Goal: Register for event/course

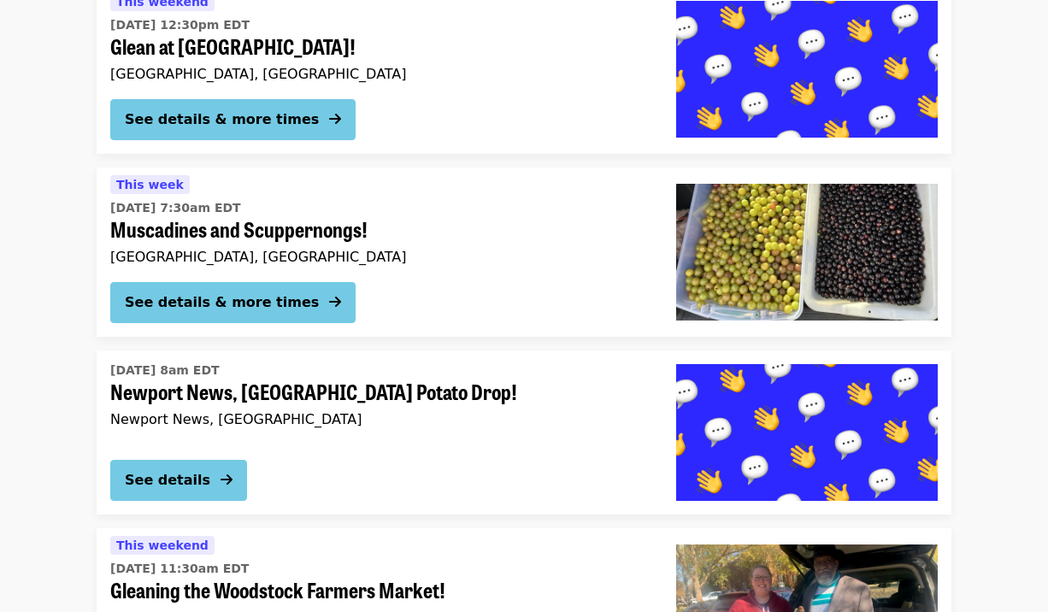
scroll to position [2922, 0]
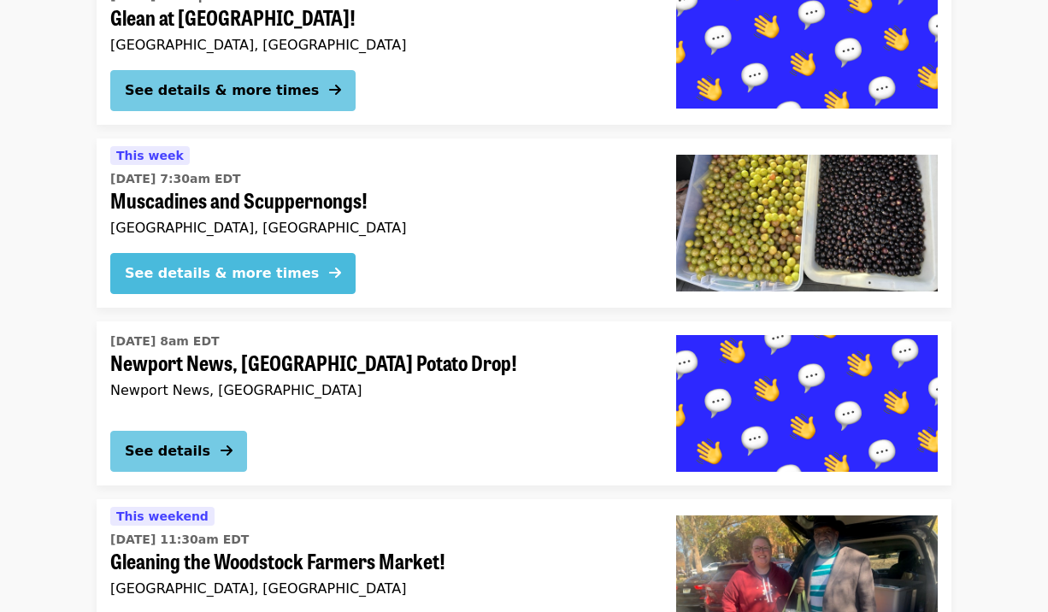
click at [329, 265] on icon "arrow-right icon" at bounding box center [335, 273] width 12 height 16
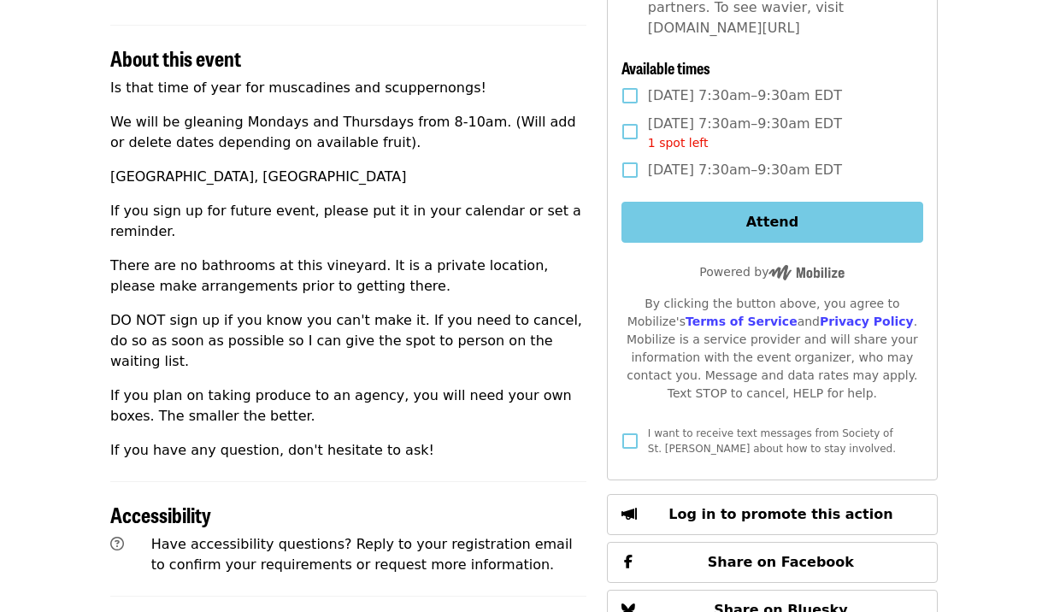
scroll to position [520, 0]
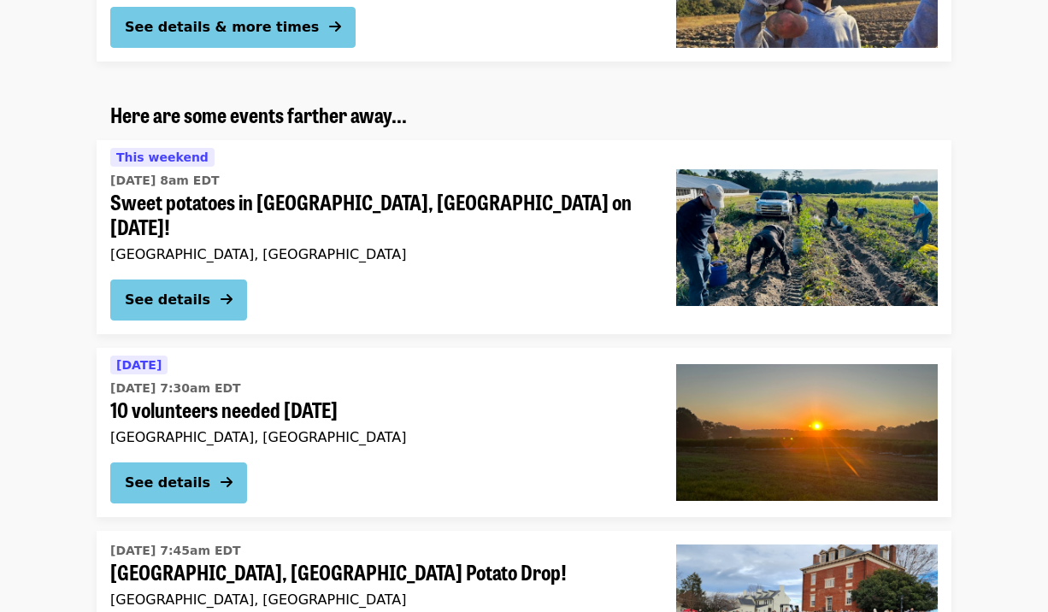
scroll to position [1970, 0]
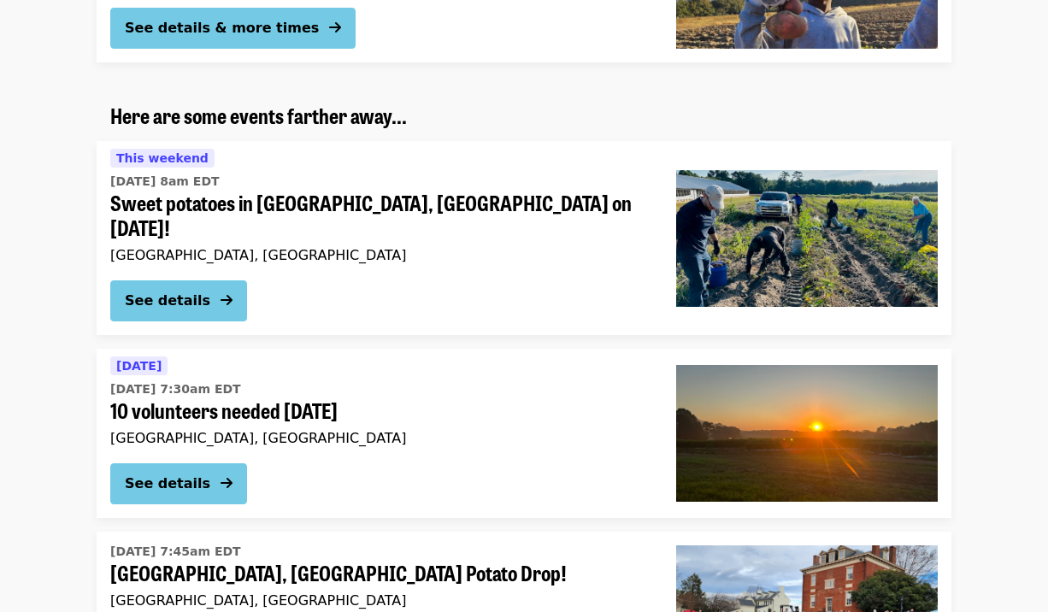
click at [391, 398] on span "10 volunteers needed [DATE]" at bounding box center [379, 410] width 538 height 25
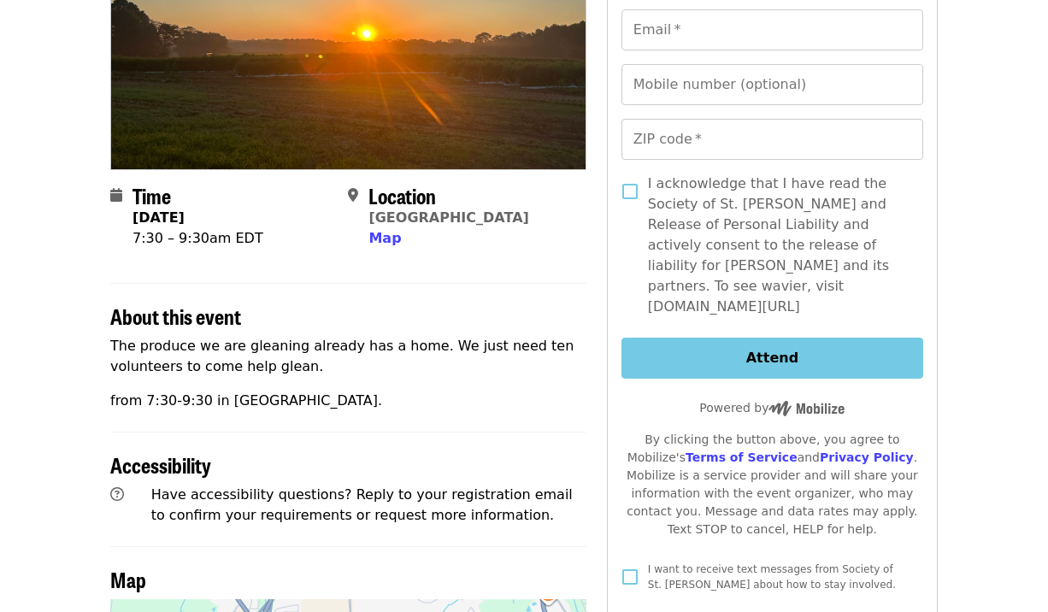
scroll to position [247, 0]
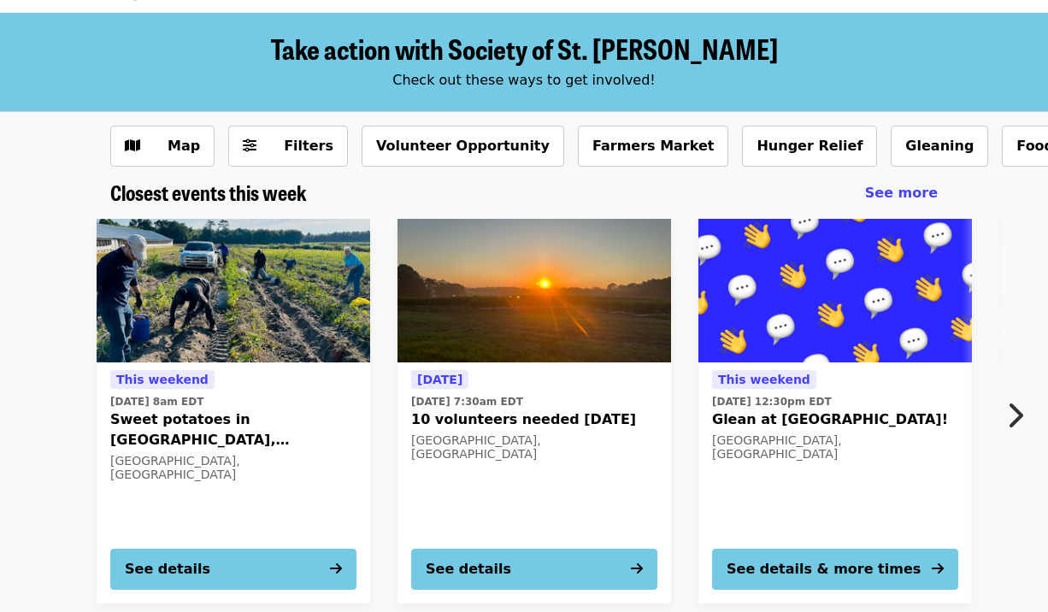
scroll to position [63, 0]
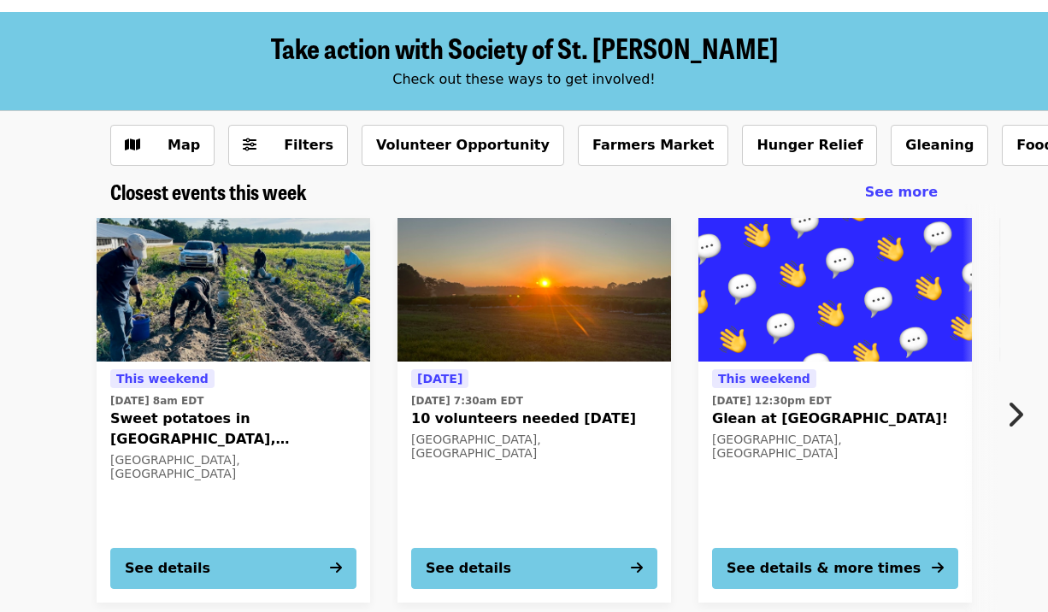
click at [1009, 398] on icon "chevron-right icon" at bounding box center [1014, 414] width 17 height 32
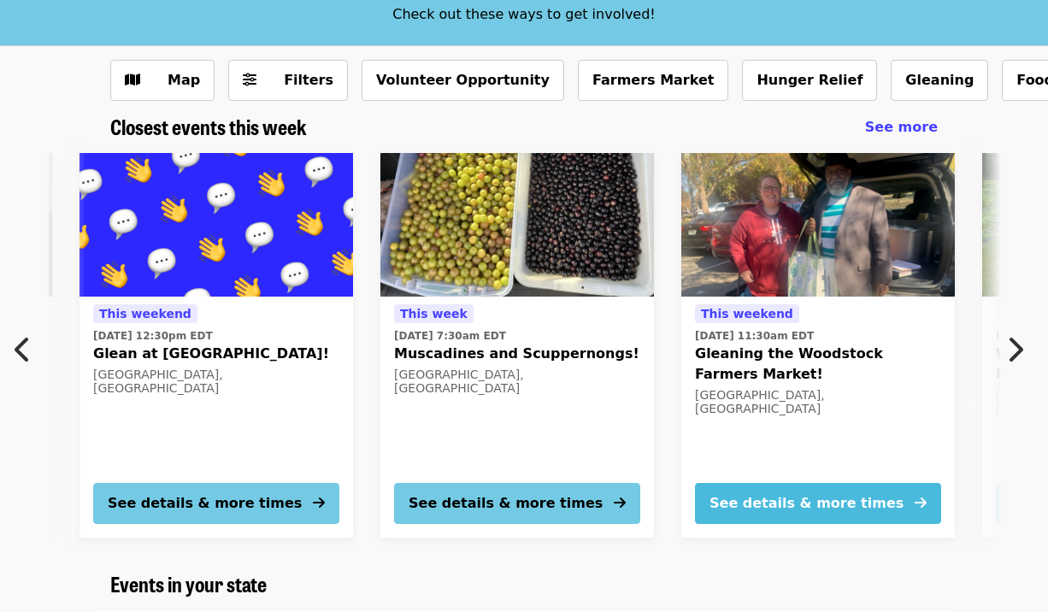
scroll to position [126, 0]
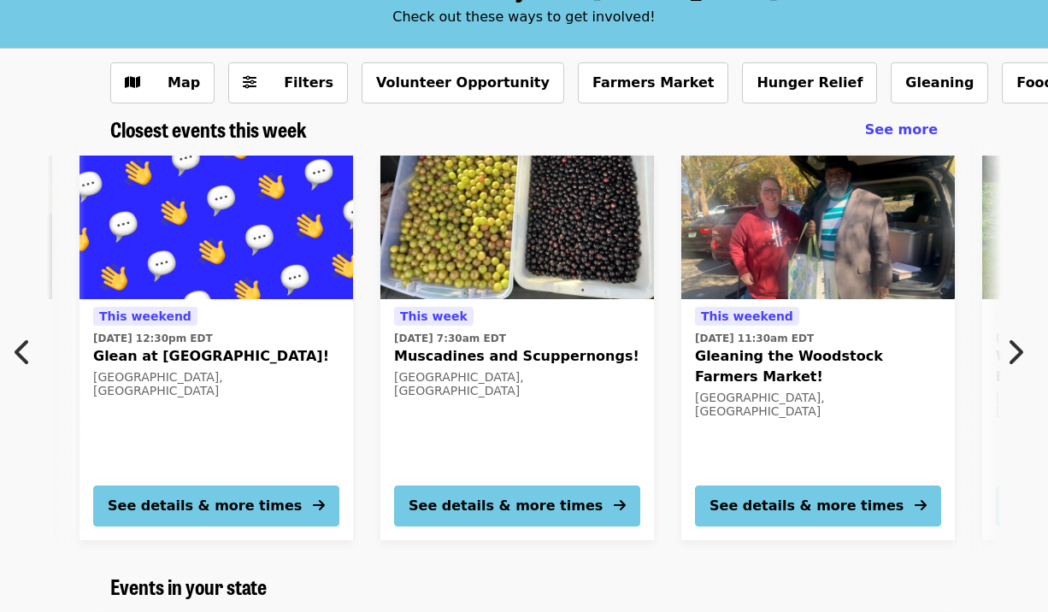
click at [526, 391] on div "[DATE][DATE] 7:30am EDT Muscadines and Scuppernongs! [GEOGRAPHIC_DATA], [GEOGRA…" at bounding box center [517, 389] width 246 height 166
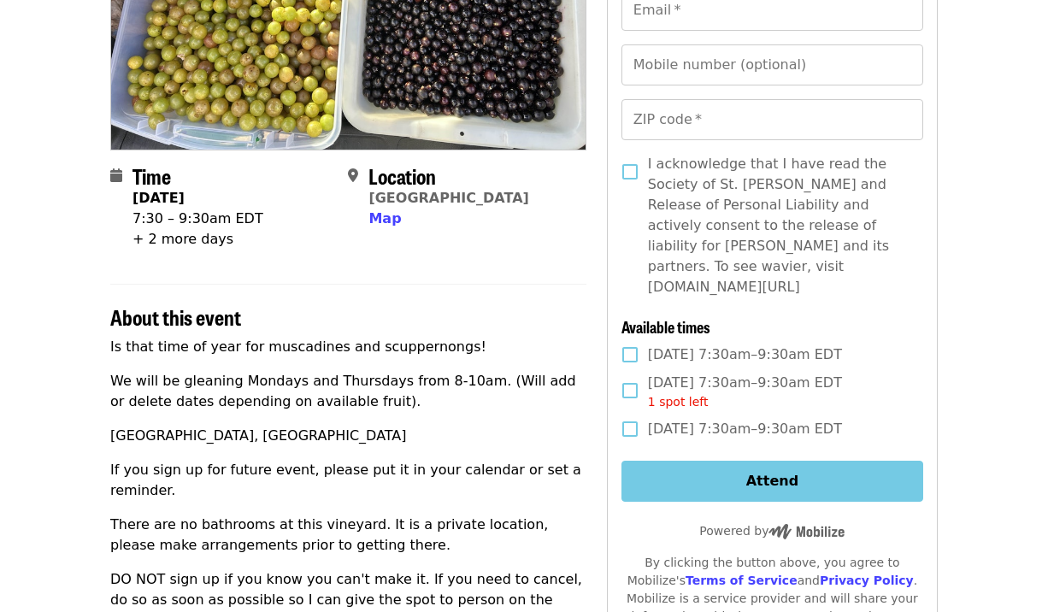
scroll to position [301, 0]
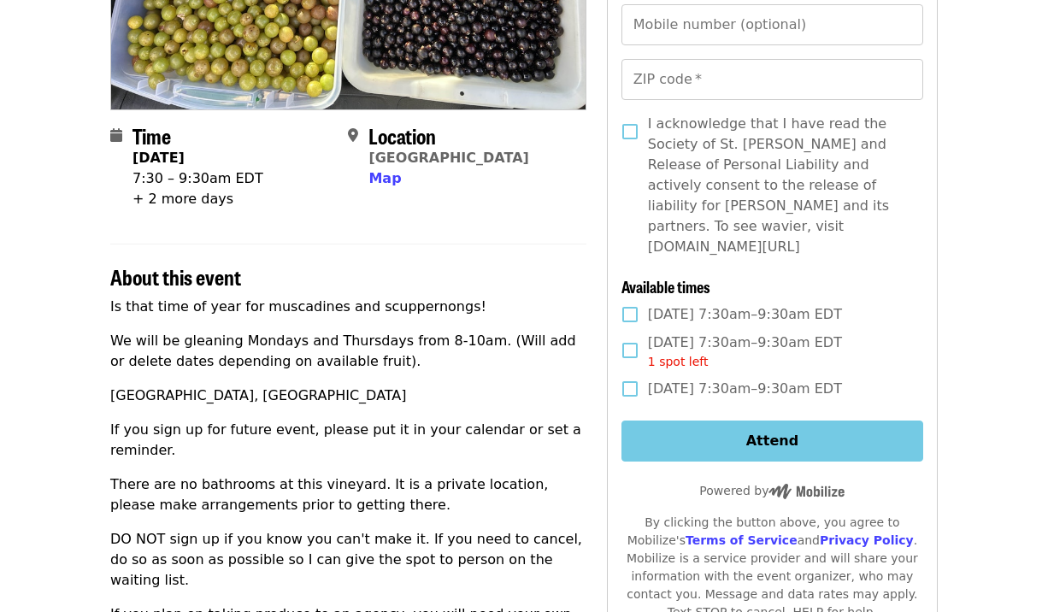
click at [390, 295] on section "About this event Is that time of year for muscadines and scuppernongs! We will …" at bounding box center [348, 462] width 476 height 436
click at [390, 305] on p "Is that time of year for muscadines and scuppernongs!" at bounding box center [348, 307] width 476 height 21
copy p "scuppernongs"
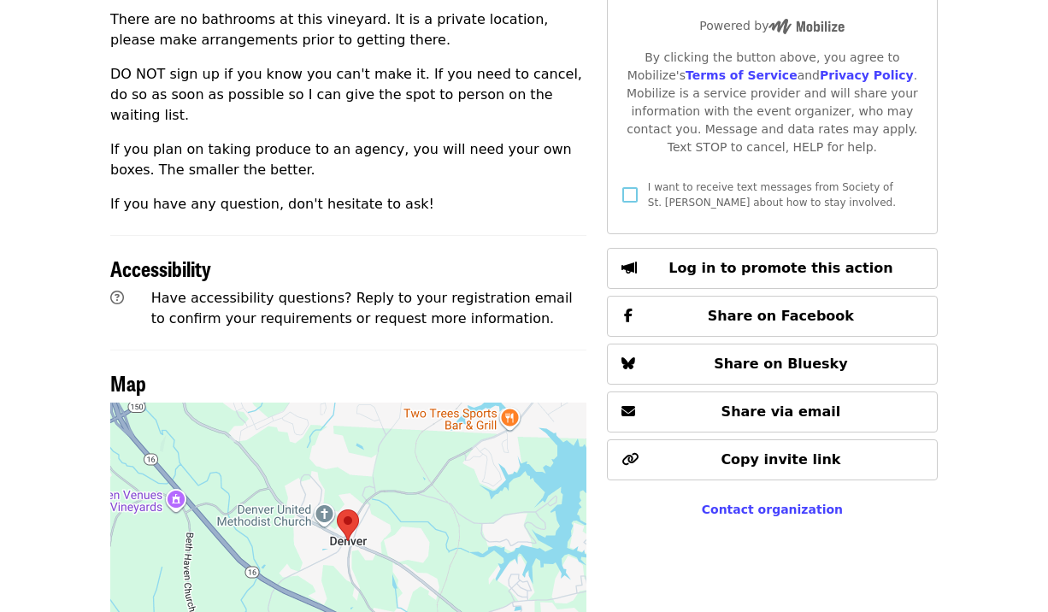
scroll to position [767, 0]
